Goal: Obtain resource: Obtain resource

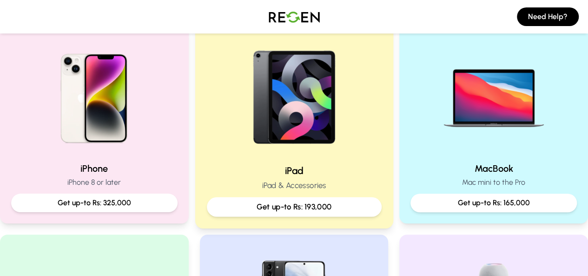
scroll to position [279, 0]
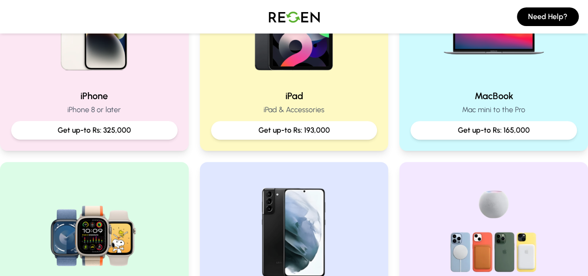
click at [86, 96] on h2 "iPhone" at bounding box center [94, 95] width 166 height 13
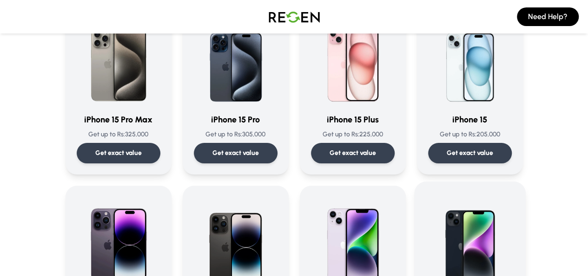
scroll to position [46, 0]
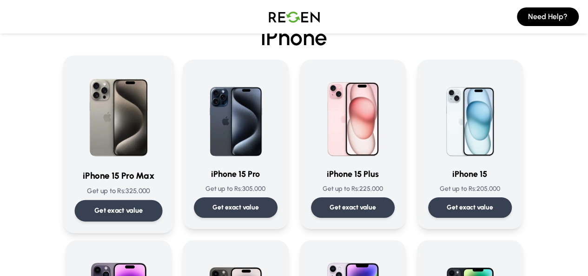
click at [86, 166] on div "iPhone 15 Pro Max Get up to Rs: 325,000 Get exact value" at bounding box center [118, 144] width 88 height 154
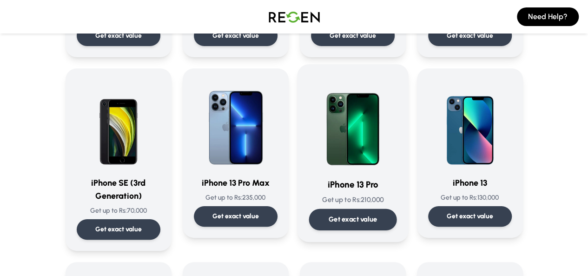
scroll to position [418, 0]
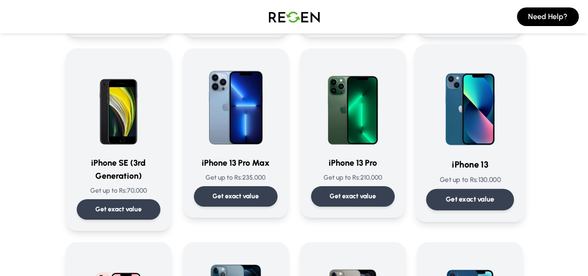
click at [484, 106] on img at bounding box center [470, 103] width 88 height 94
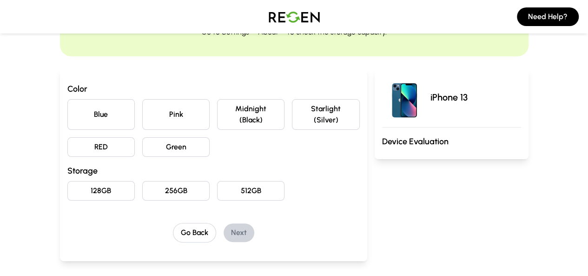
scroll to position [46, 0]
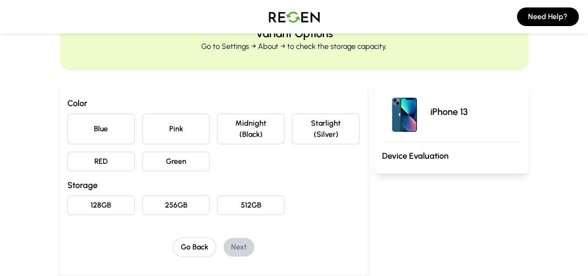
click at [67, 130] on button "Blue" at bounding box center [100, 128] width 67 height 31
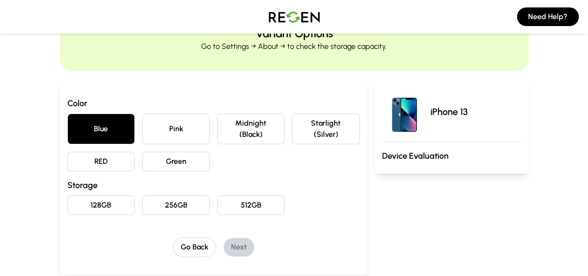
click at [67, 198] on button "128GB" at bounding box center [100, 205] width 67 height 20
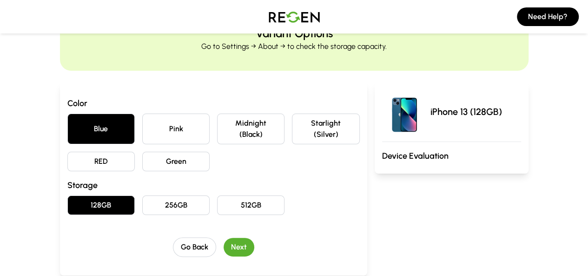
click at [224, 238] on button "Next" at bounding box center [239, 247] width 31 height 19
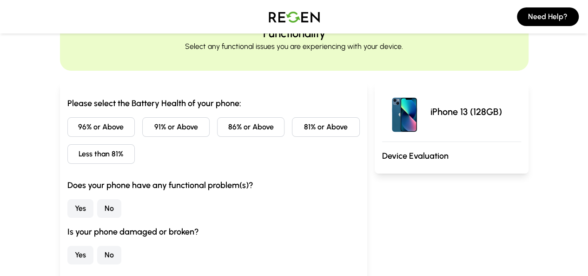
click at [319, 124] on button "81% or Above" at bounding box center [325, 127] width 67 height 20
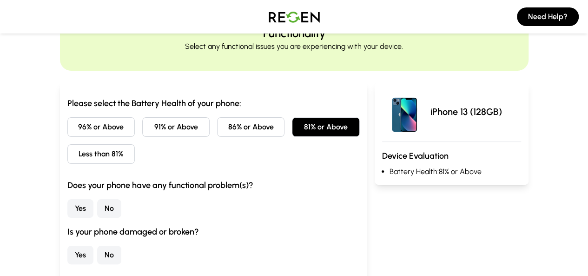
scroll to position [93, 0]
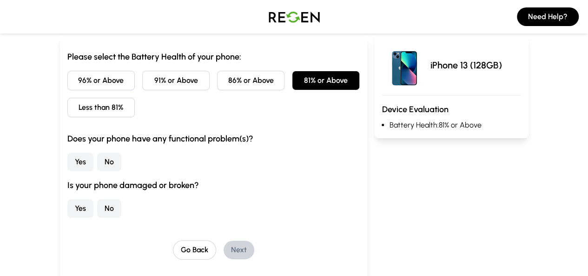
click at [97, 166] on button "No" at bounding box center [109, 161] width 24 height 19
click at [97, 206] on button "No" at bounding box center [109, 208] width 24 height 19
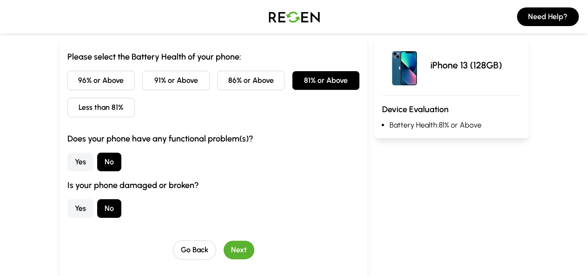
click at [227, 248] on button "Next" at bounding box center [239, 249] width 31 height 19
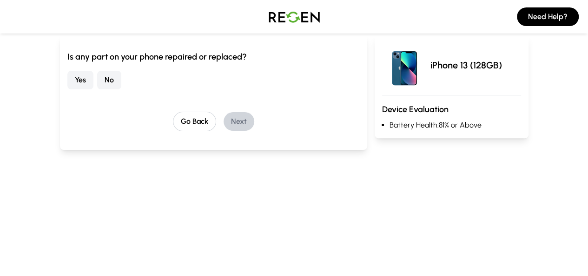
click at [97, 80] on button "No" at bounding box center [109, 80] width 24 height 19
click at [224, 120] on button "Next" at bounding box center [239, 121] width 31 height 19
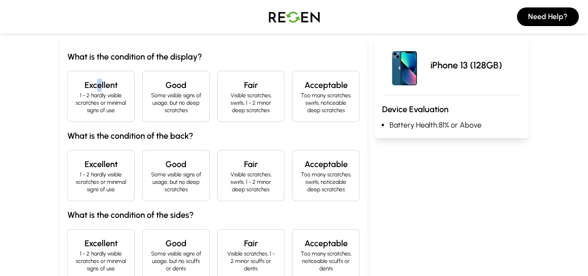
drag, startPoint x: 53, startPoint y: 86, endPoint x: 50, endPoint y: 83, distance: 5.3
click at [75, 83] on h4 "Excellent" at bounding box center [101, 85] width 52 height 13
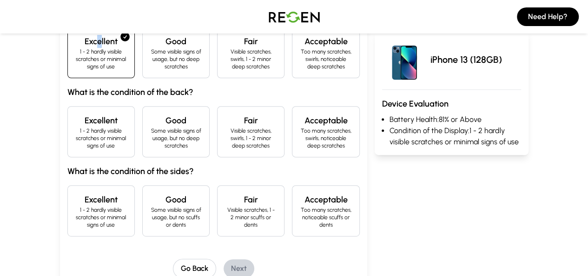
scroll to position [186, 0]
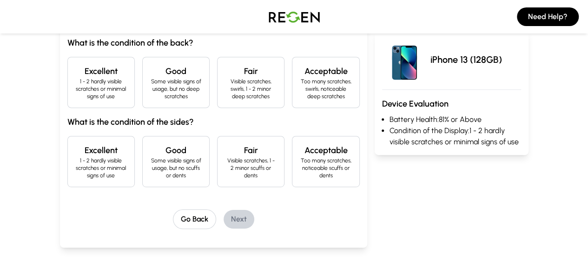
click at [160, 65] on h4 "Good" at bounding box center [176, 71] width 52 height 13
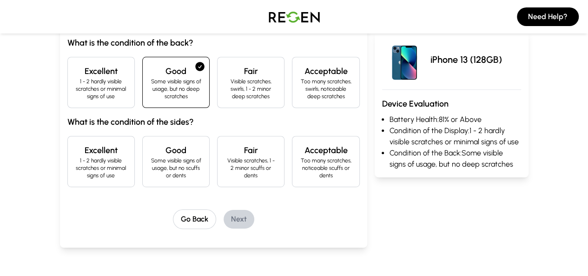
click at [146, 136] on div "Good Some visible signs of usage, but no scuffs or dents" at bounding box center [175, 161] width 67 height 51
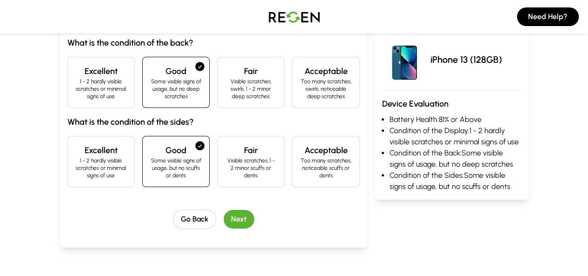
click at [224, 210] on button "Next" at bounding box center [239, 219] width 31 height 19
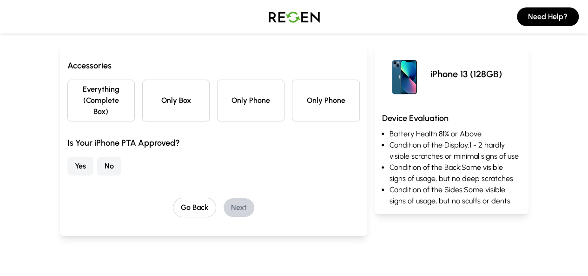
click at [256, 94] on button "Only Phone" at bounding box center [250, 100] width 67 height 42
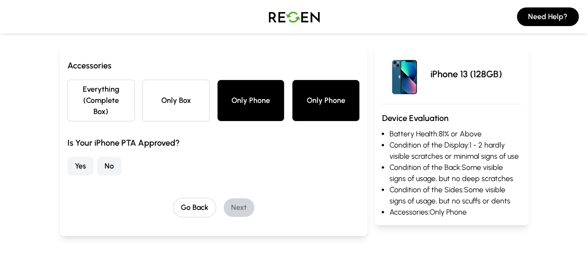
click at [97, 157] on button "No" at bounding box center [109, 166] width 24 height 19
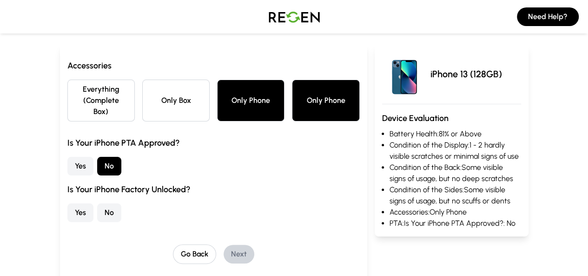
click at [97, 204] on button "No" at bounding box center [109, 212] width 24 height 19
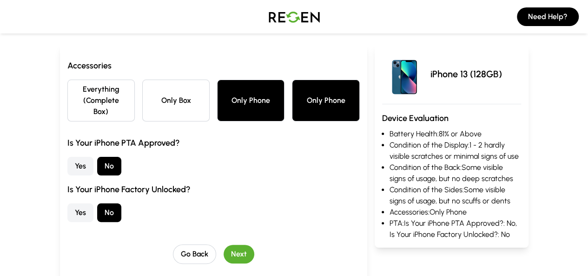
click at [227, 245] on button "Next" at bounding box center [239, 254] width 31 height 19
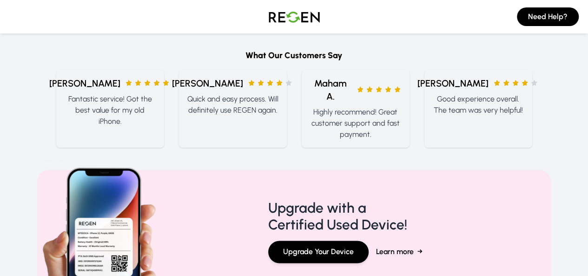
scroll to position [0, 0]
